Goal: Information Seeking & Learning: Find specific fact

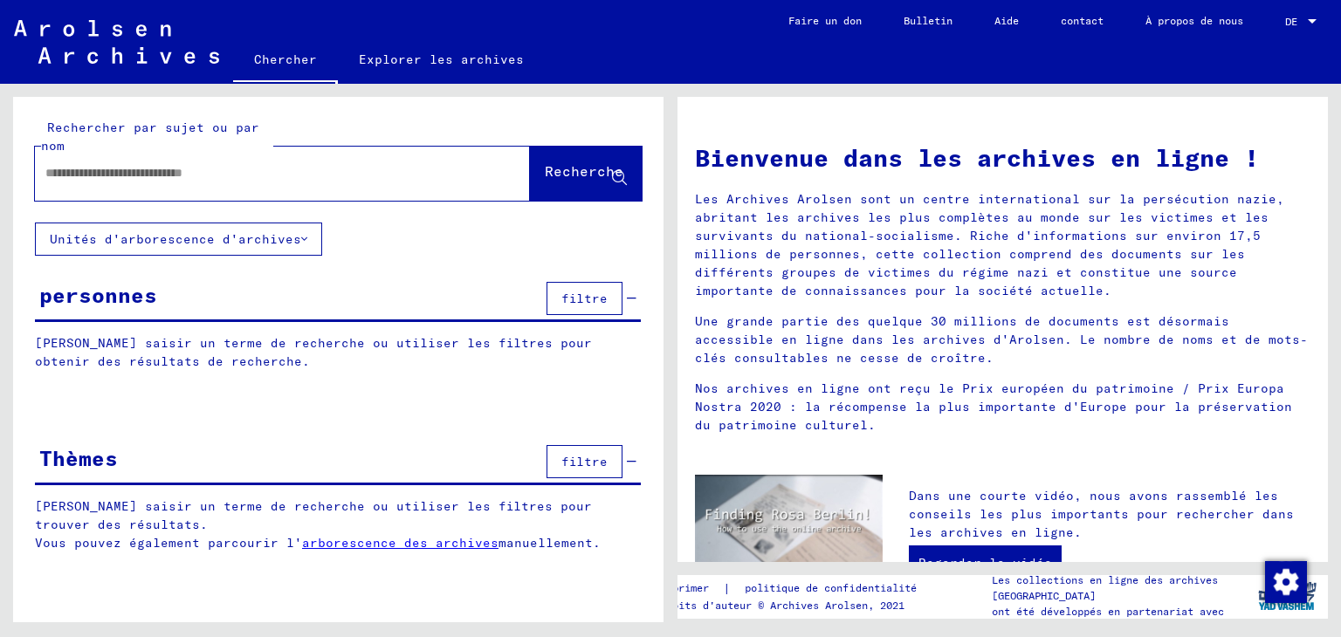
click at [276, 228] on button "Unités d'arborescence d'archives" at bounding box center [178, 239] width 287 height 33
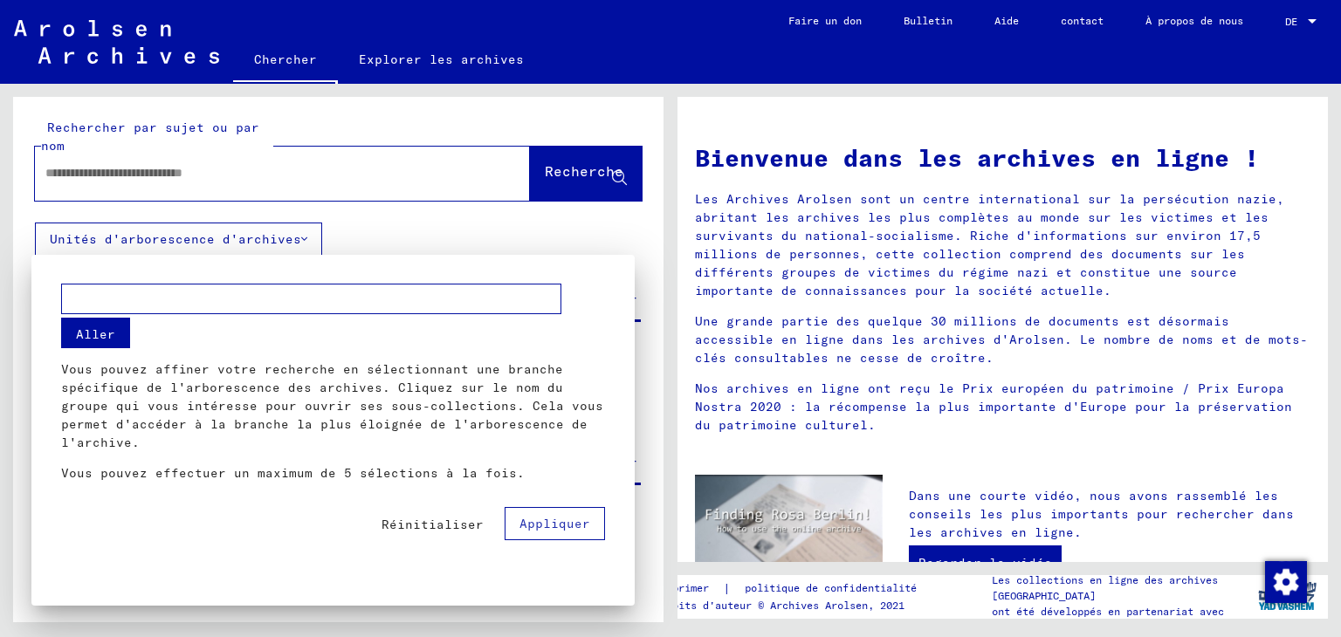
click at [357, 238] on div at bounding box center [670, 318] width 1341 height 637
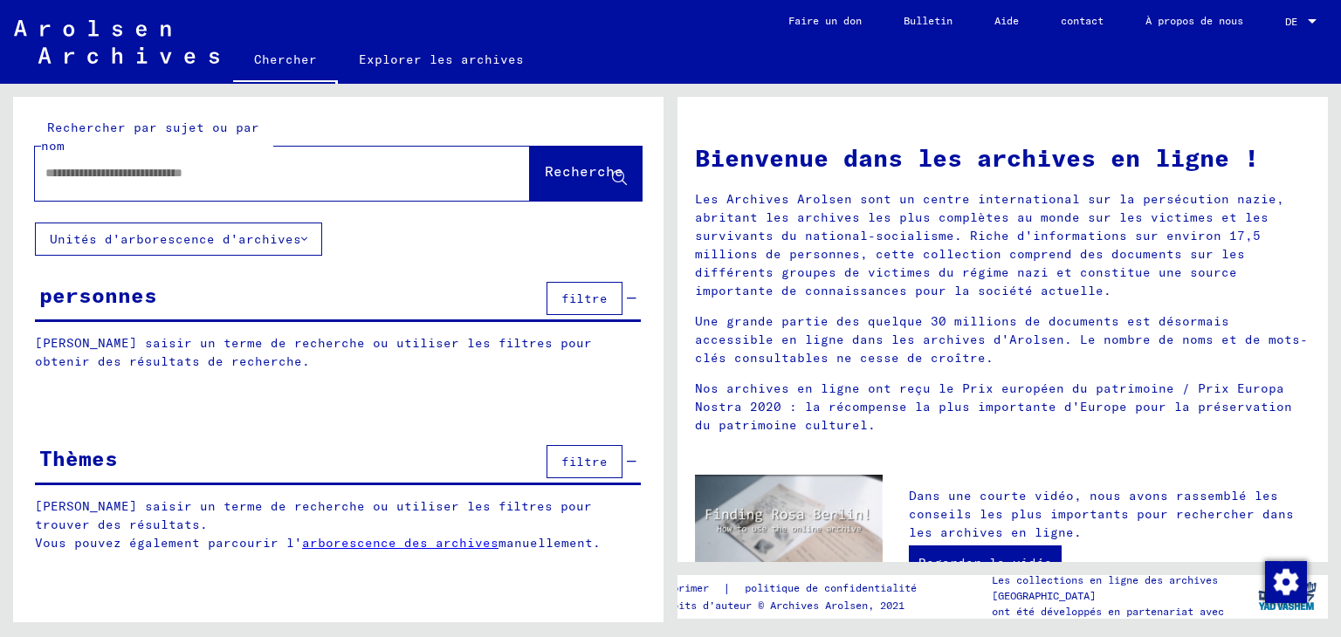
click at [319, 175] on input "text" at bounding box center [261, 173] width 432 height 18
click at [576, 295] on font "filtre" at bounding box center [584, 299] width 46 height 16
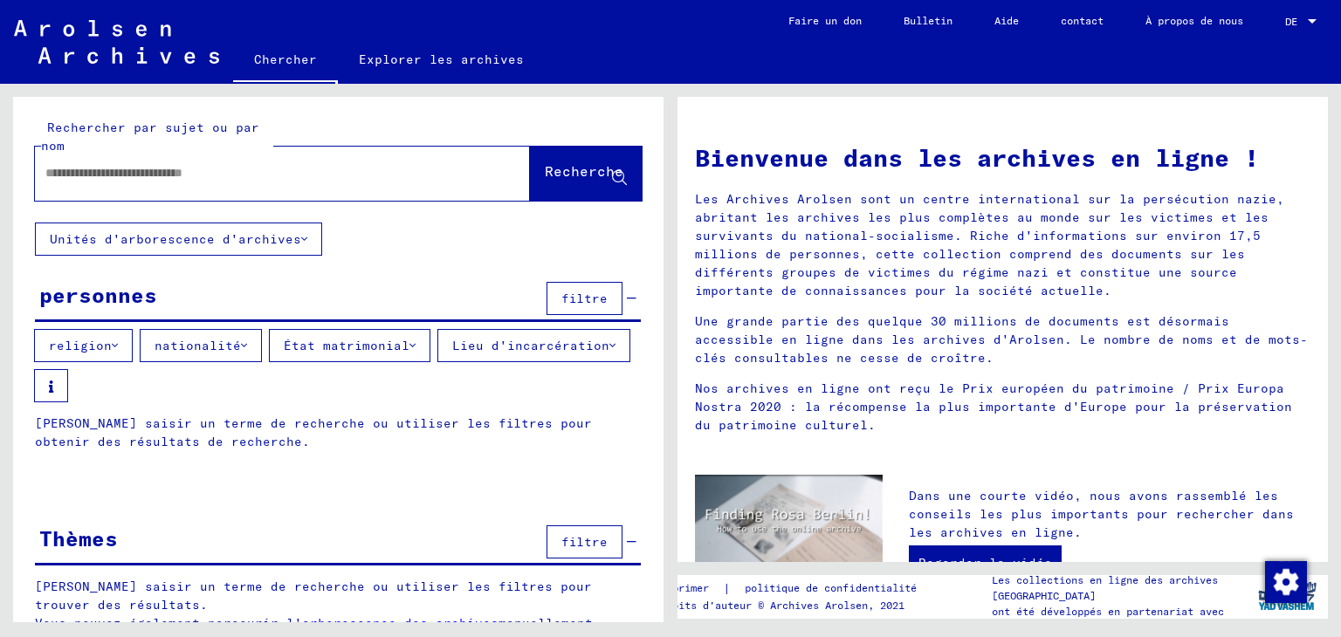
click at [335, 338] on font "État matrimonial" at bounding box center [347, 346] width 126 height 16
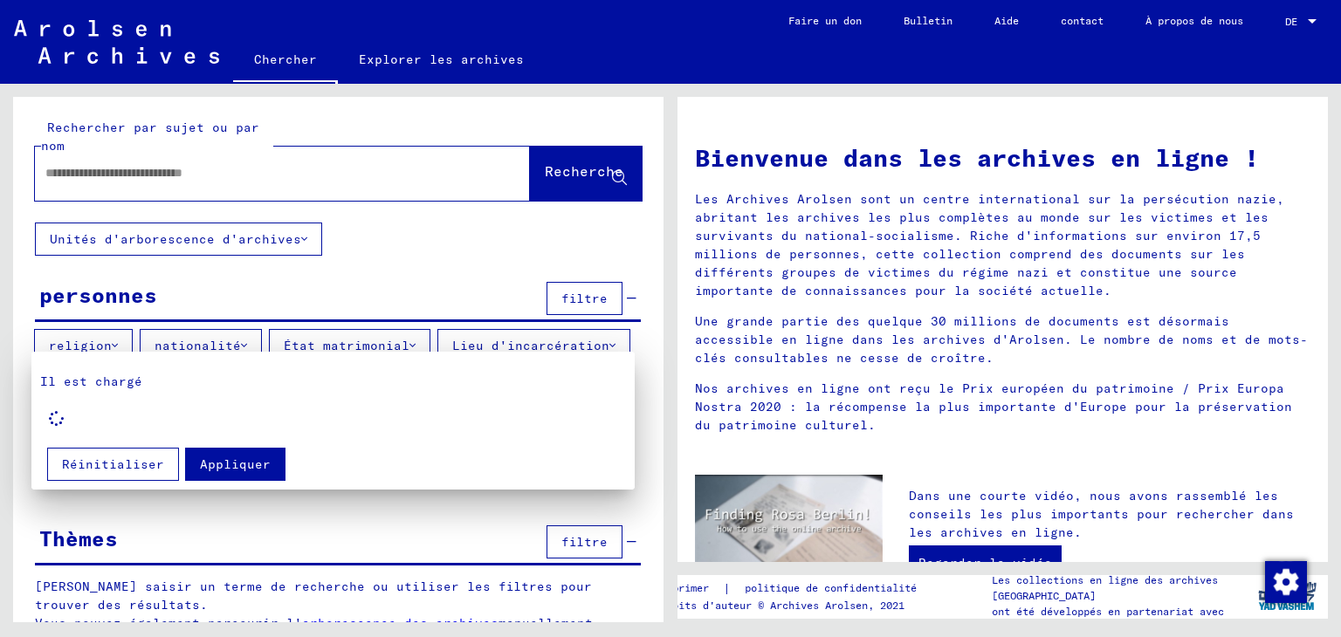
drag, startPoint x: 476, startPoint y: 273, endPoint x: 468, endPoint y: 266, distance: 10.5
click at [476, 272] on div at bounding box center [670, 318] width 1341 height 637
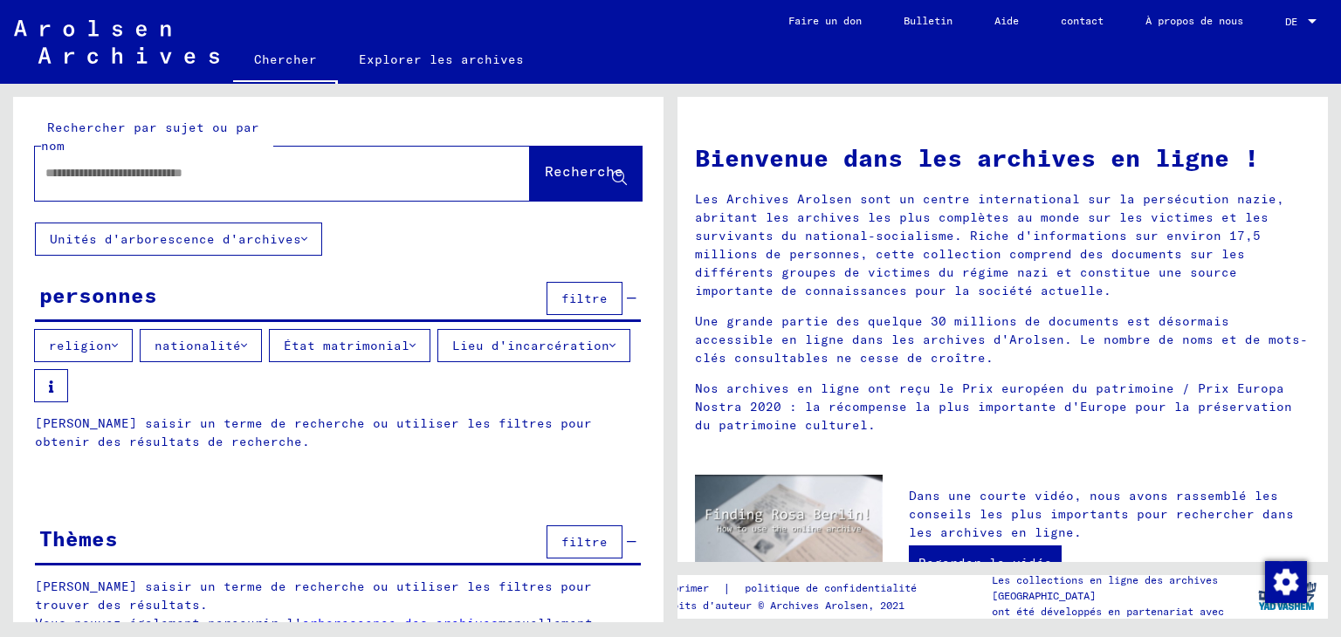
click at [341, 152] on div at bounding box center [282, 174] width 495 height 54
click at [339, 168] on input "text" at bounding box center [261, 173] width 432 height 18
click at [381, 62] on font "Explorer les archives" at bounding box center [441, 60] width 165 height 16
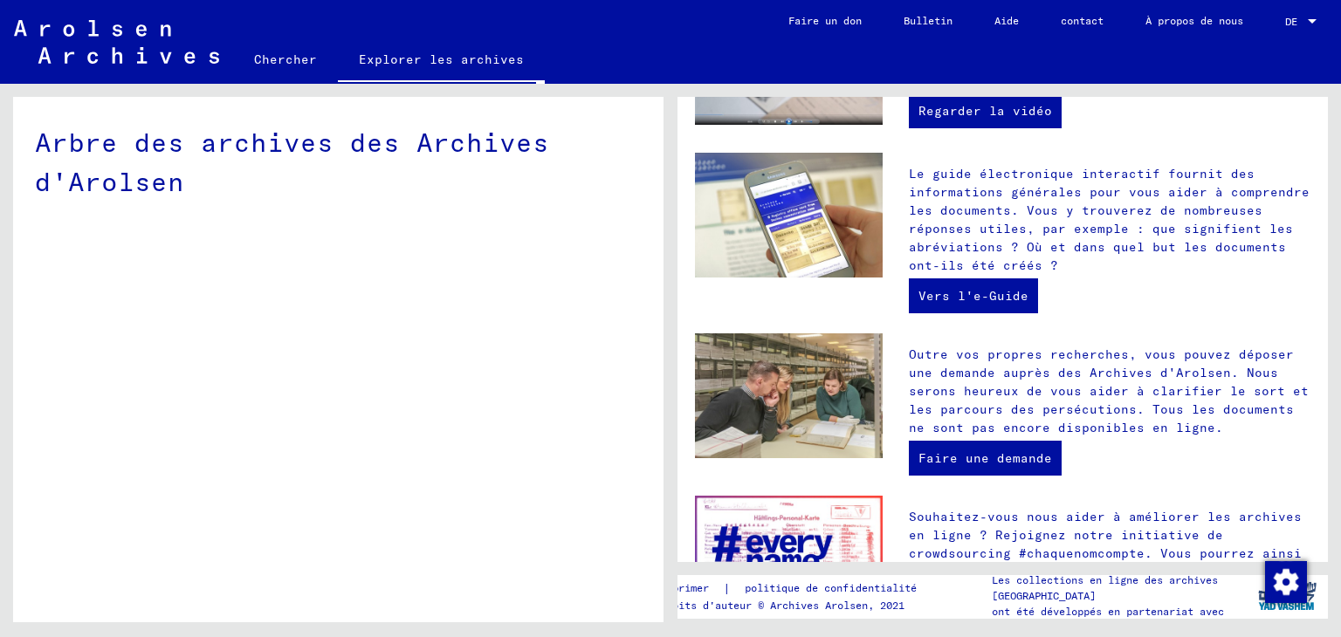
scroll to position [297, 0]
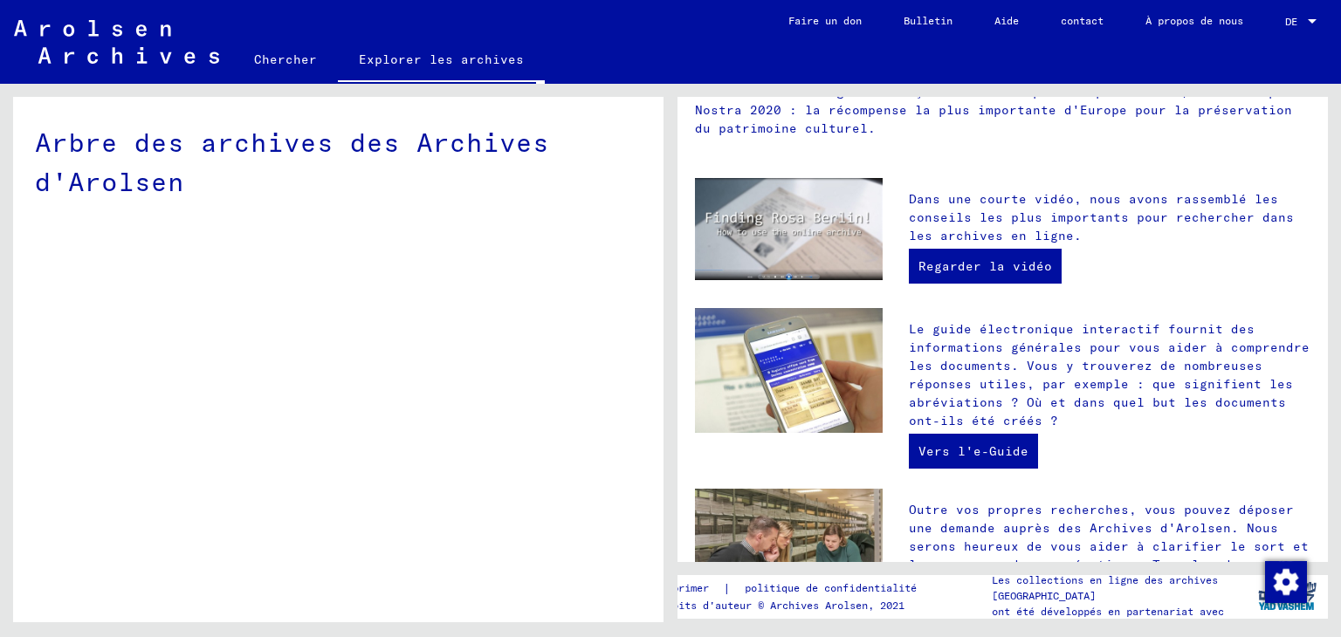
click at [293, 57] on font "Chercher" at bounding box center [285, 60] width 63 height 16
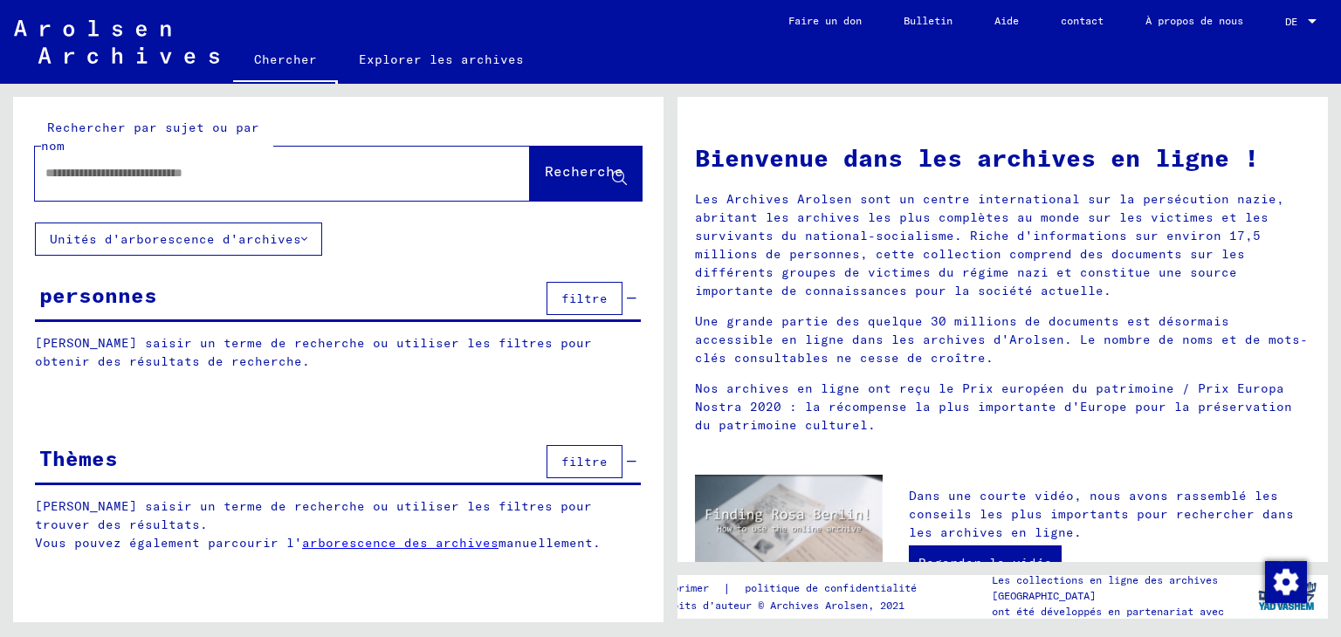
click at [1304, 16] on div at bounding box center [1312, 22] width 16 height 12
click at [1279, 34] on font "Anglais" at bounding box center [1268, 30] width 43 height 13
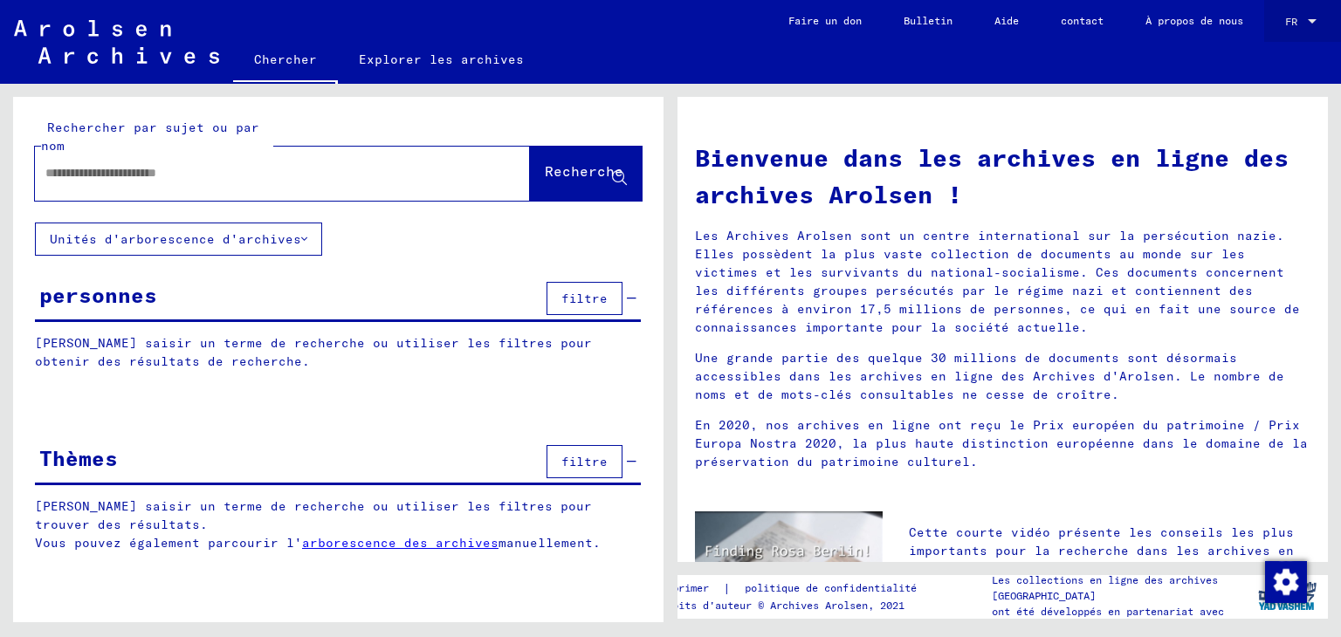
click at [1295, 18] on font "FR" at bounding box center [1291, 21] width 12 height 13
click at [1187, 64] on div at bounding box center [670, 318] width 1341 height 637
click at [264, 168] on input "text" at bounding box center [261, 173] width 432 height 18
type input "**********"
click at [580, 182] on span "Recherche" at bounding box center [584, 174] width 79 height 17
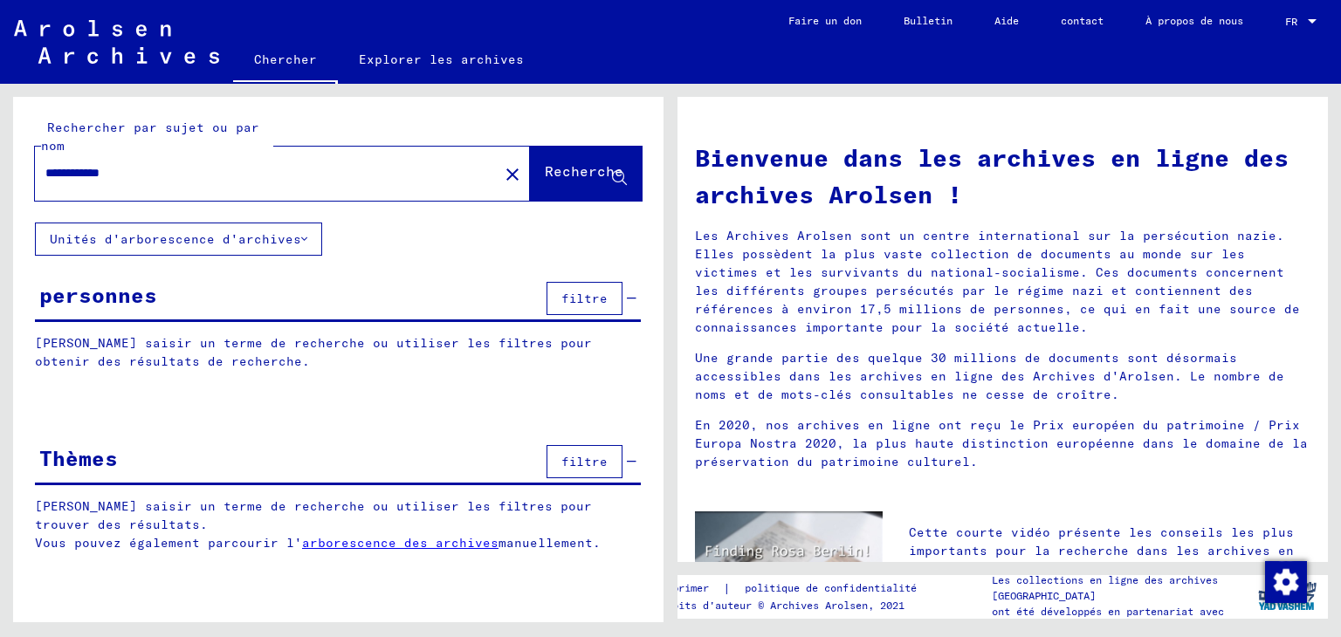
click at [593, 303] on font "filtre" at bounding box center [584, 299] width 46 height 16
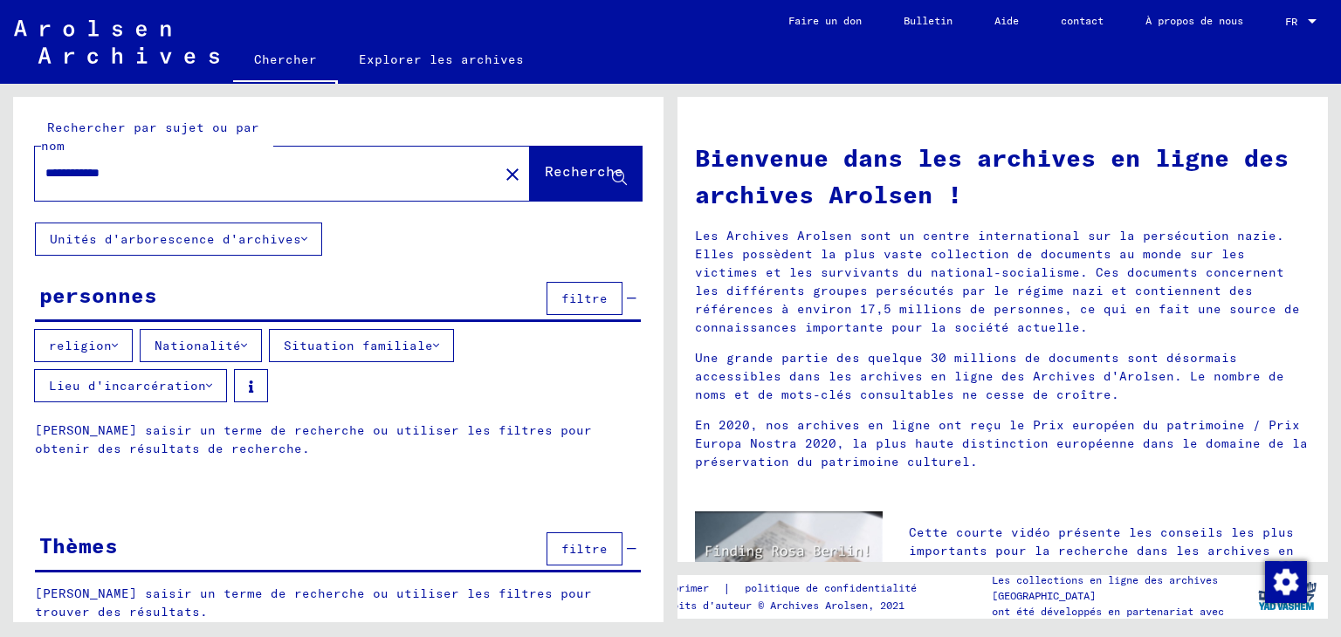
click at [347, 338] on font "Situation familiale" at bounding box center [358, 346] width 149 height 16
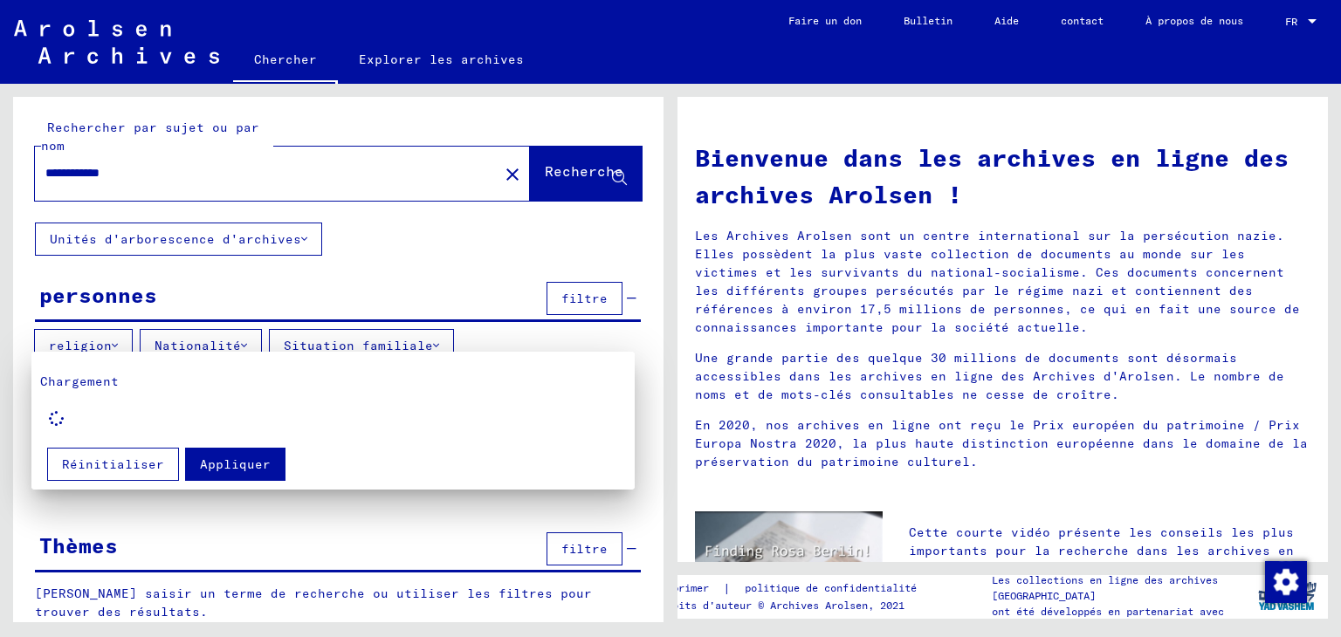
click at [347, 337] on div at bounding box center [670, 318] width 1341 height 637
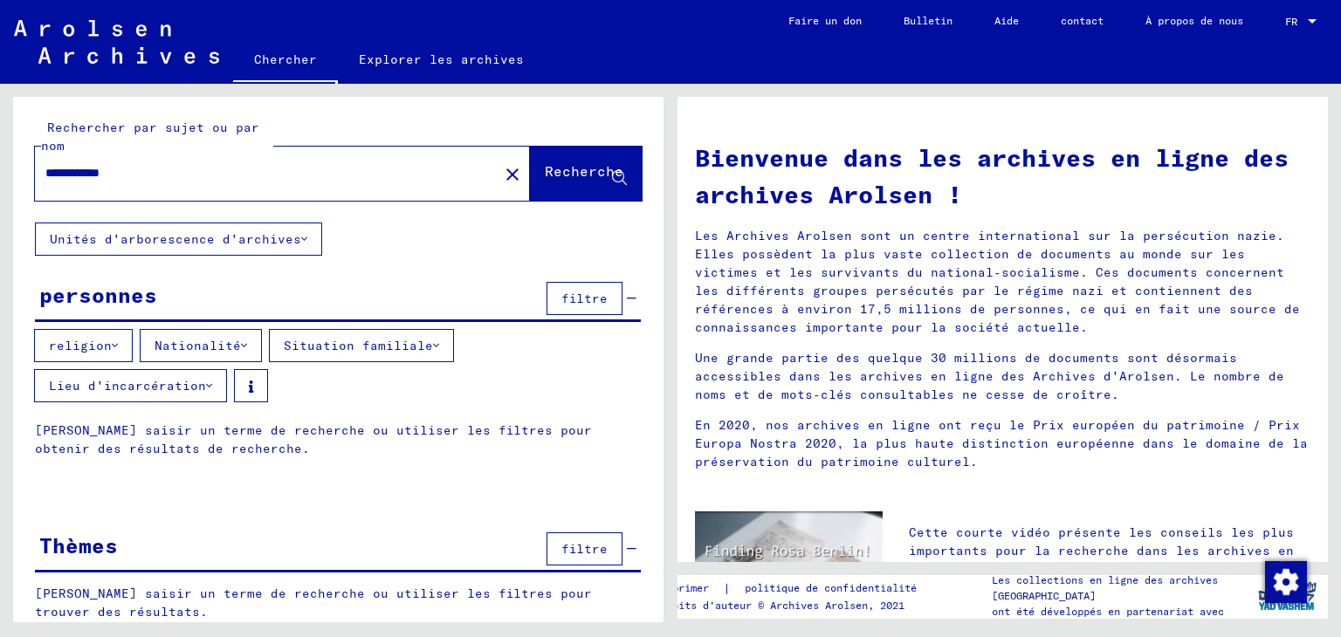
click at [182, 339] on font "Nationalité" at bounding box center [198, 346] width 86 height 16
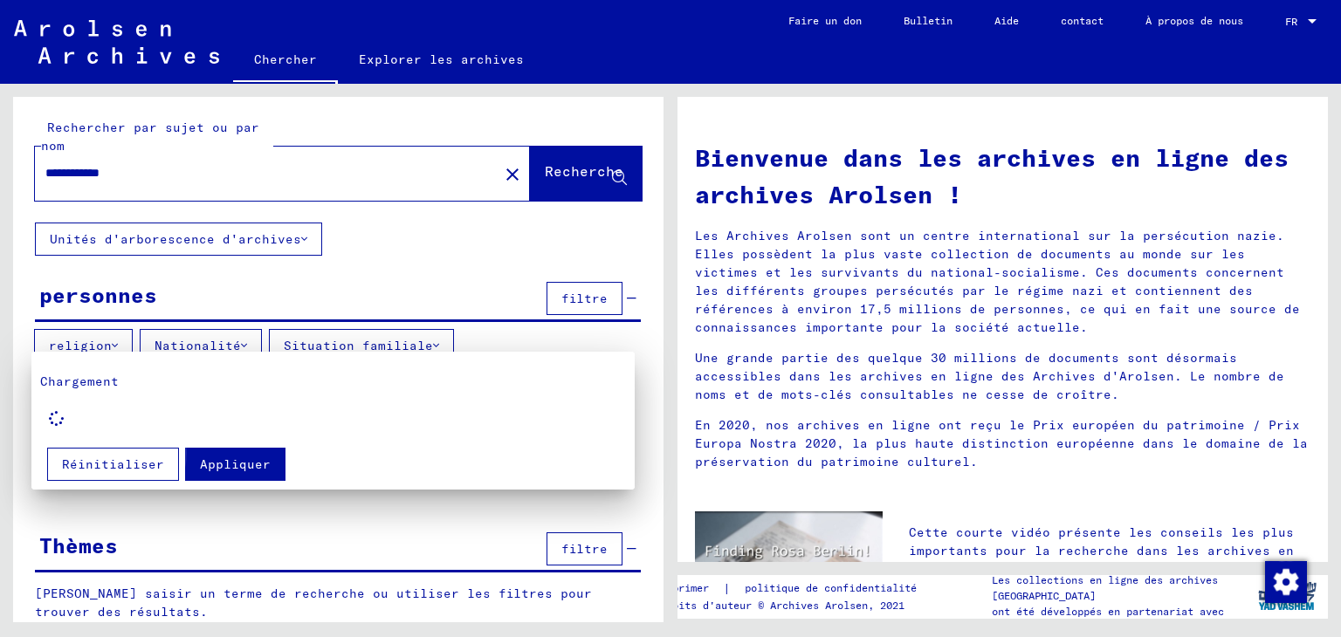
click at [203, 461] on font "Appliquer" at bounding box center [235, 465] width 71 height 16
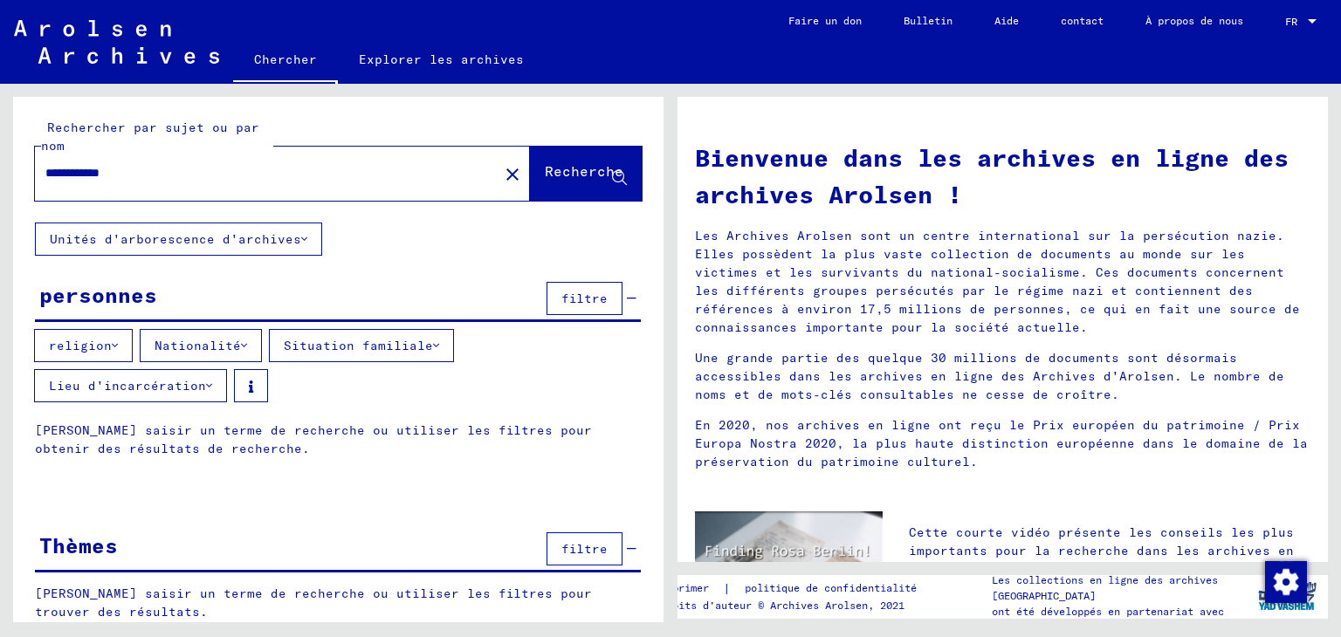
click at [205, 342] on font "Nationalité" at bounding box center [198, 346] width 86 height 16
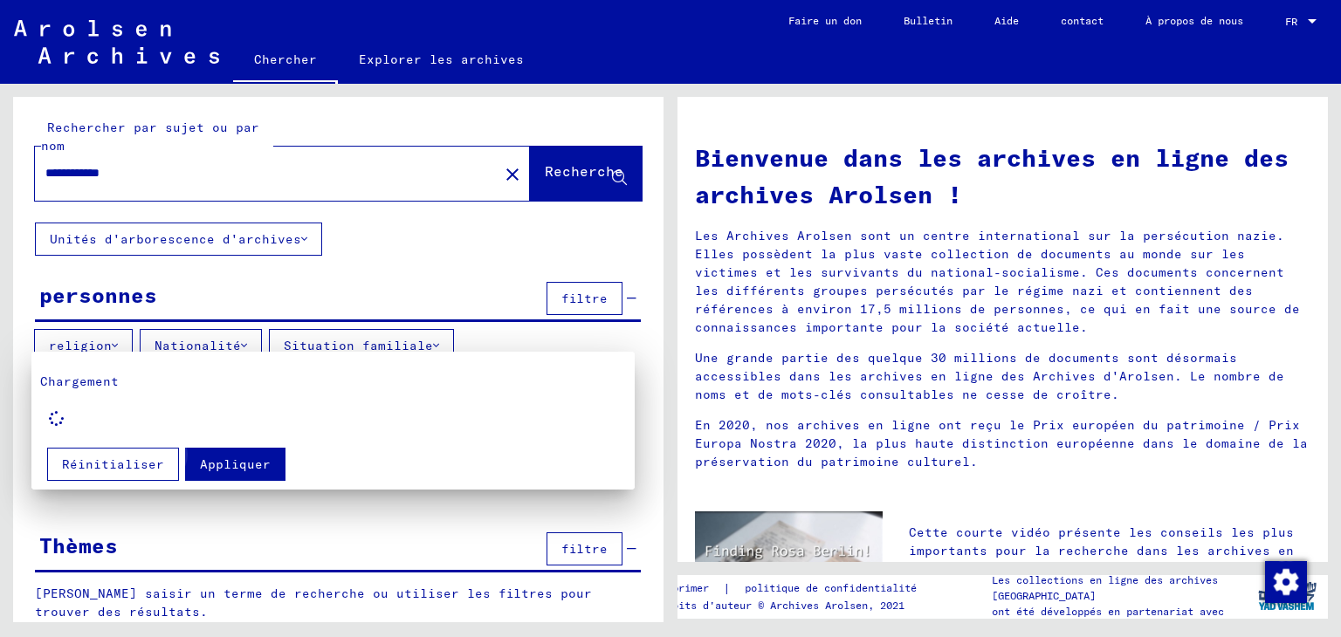
click at [236, 465] on font "Appliquer" at bounding box center [235, 465] width 71 height 16
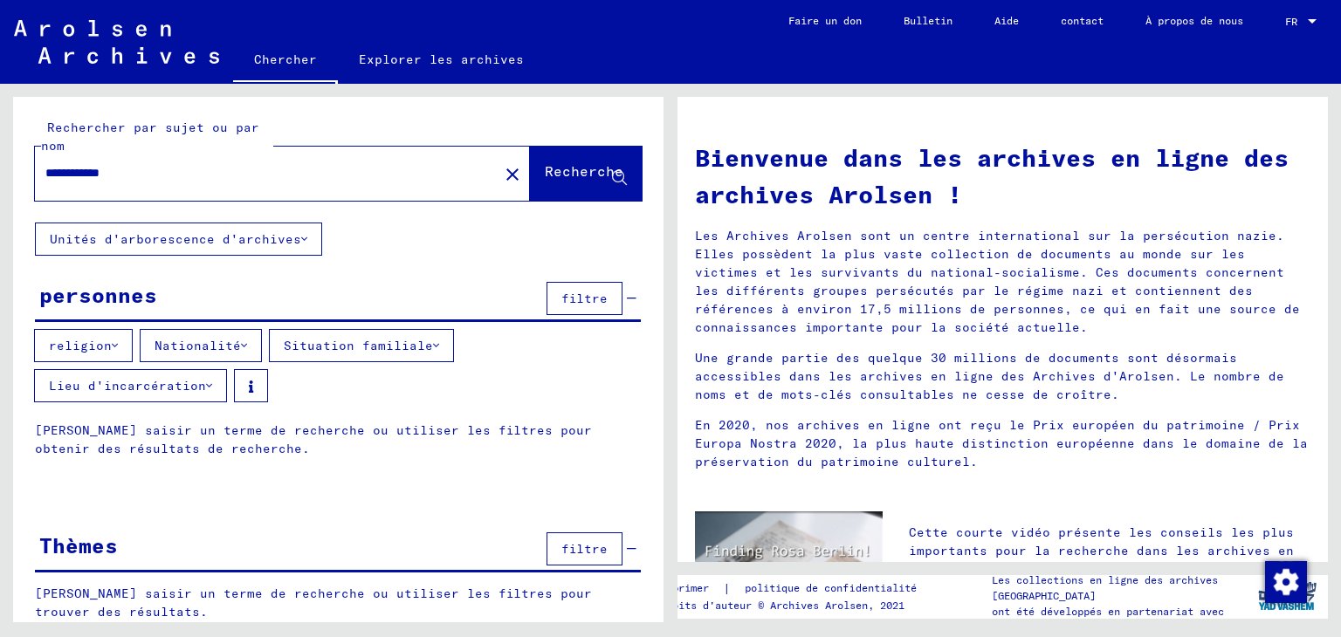
click at [107, 386] on font "Lieu d'incarcération" at bounding box center [127, 386] width 157 height 16
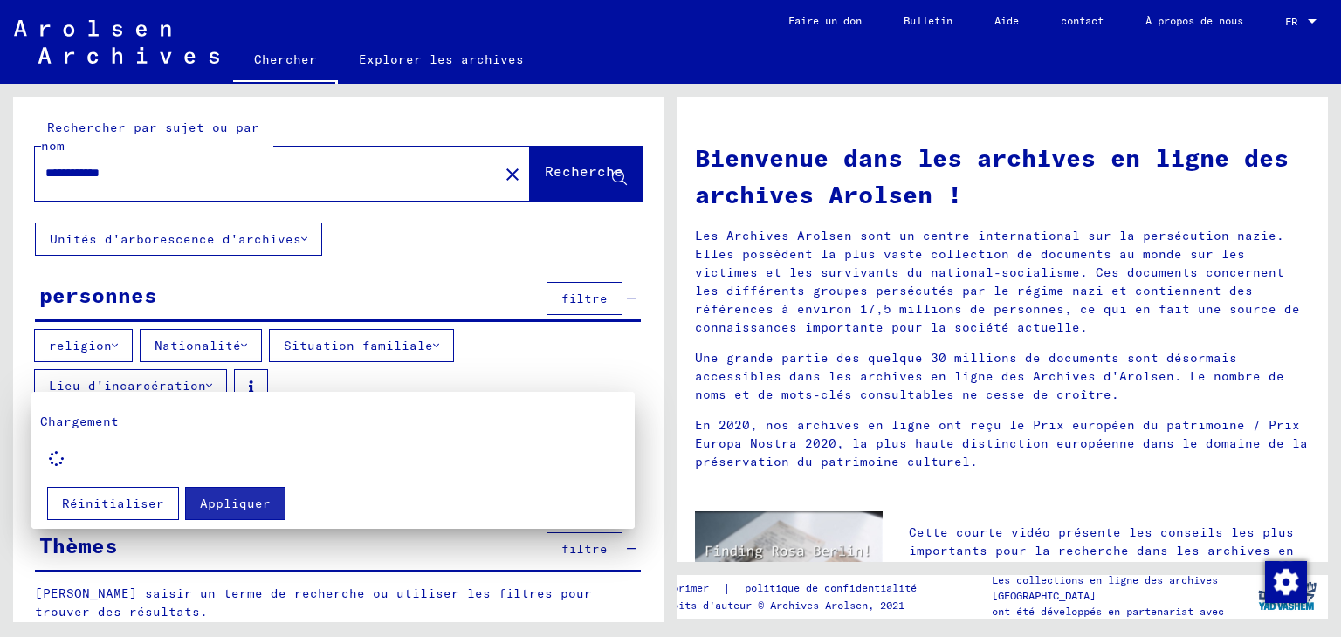
click at [363, 311] on div at bounding box center [670, 318] width 1341 height 637
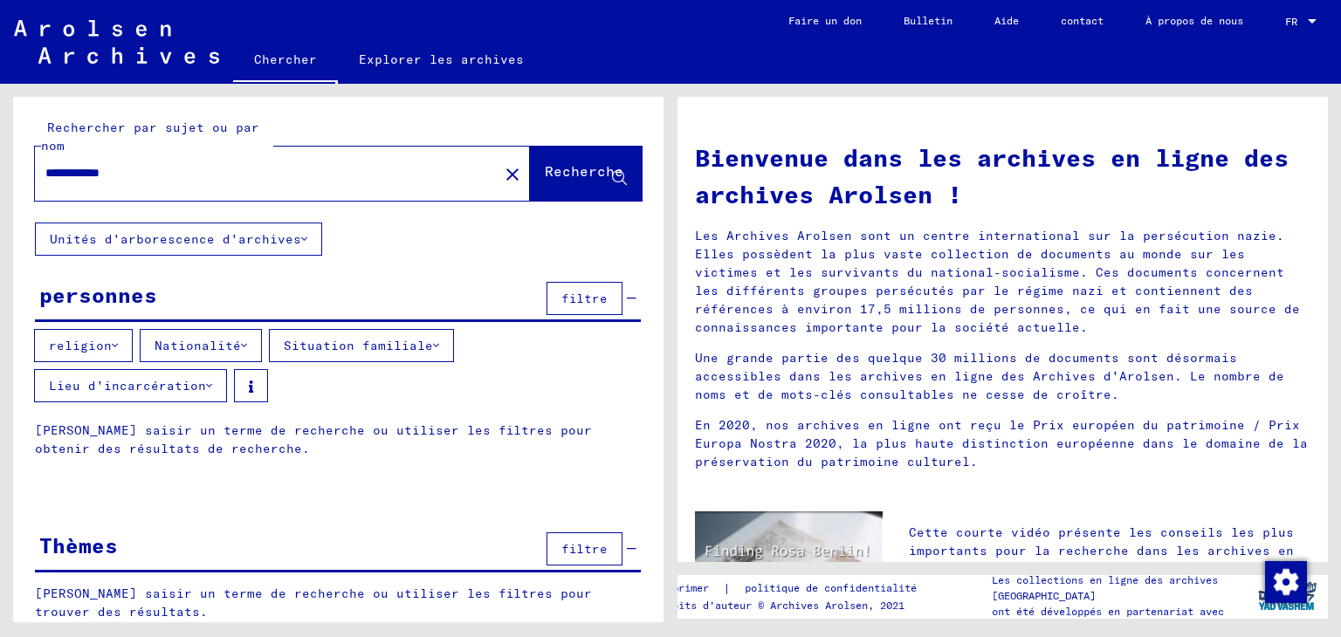
click at [545, 172] on font "Recherche" at bounding box center [584, 170] width 79 height 17
click at [301, 244] on icon at bounding box center [304, 239] width 6 height 12
